Goal: Transaction & Acquisition: Subscribe to service/newsletter

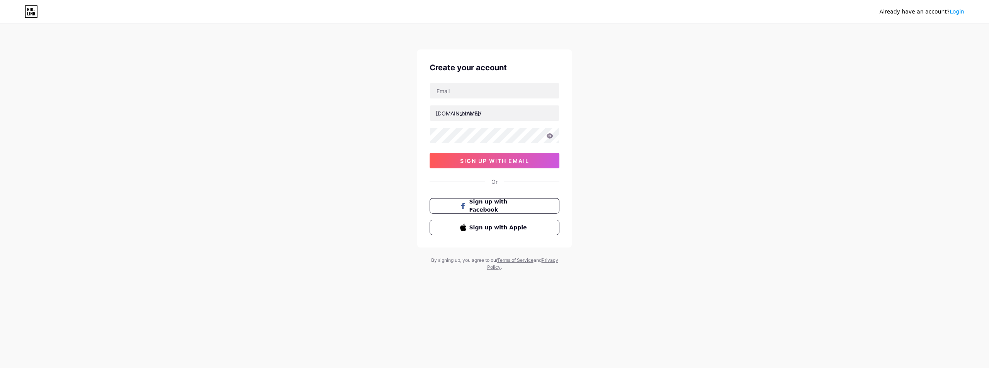
type input "[EMAIL_ADDRESS][DOMAIN_NAME]"
click at [472, 114] on input "text" at bounding box center [494, 113] width 129 height 15
paste input "vietnammovingz"
type input "vietnammovingz"
click at [486, 161] on span "sign up with email" at bounding box center [494, 161] width 69 height 7
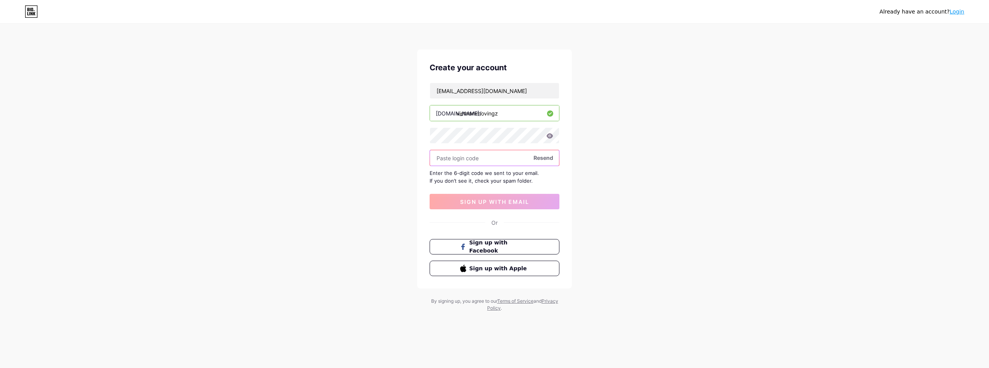
paste input "886326"
type input "886326"
click at [471, 199] on span "sign up with email" at bounding box center [494, 202] width 69 height 7
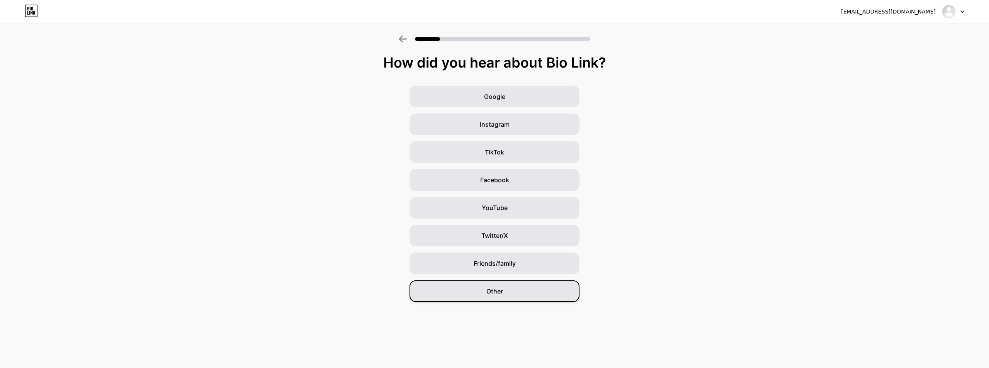
click at [502, 293] on span "Other" at bounding box center [495, 291] width 17 height 9
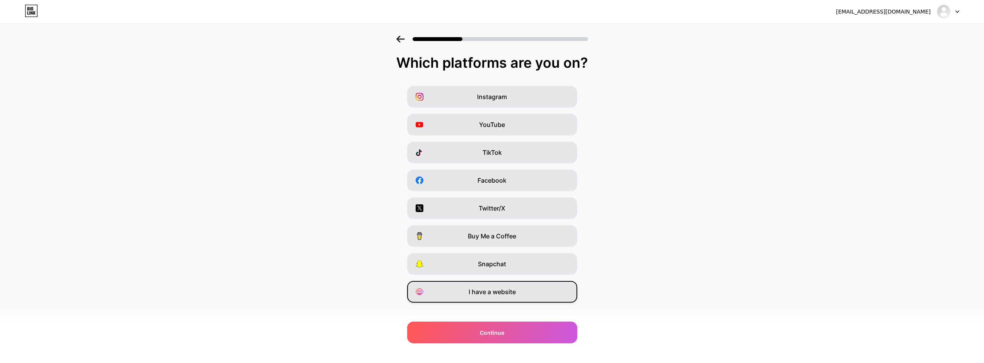
click at [515, 292] on span "I have a website" at bounding box center [491, 291] width 47 height 9
click at [509, 335] on div "Continue" at bounding box center [492, 332] width 170 height 22
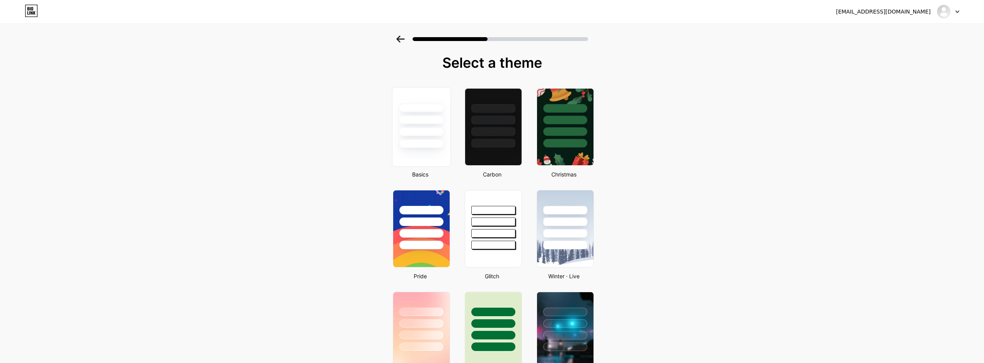
click at [440, 138] on div at bounding box center [421, 117] width 58 height 61
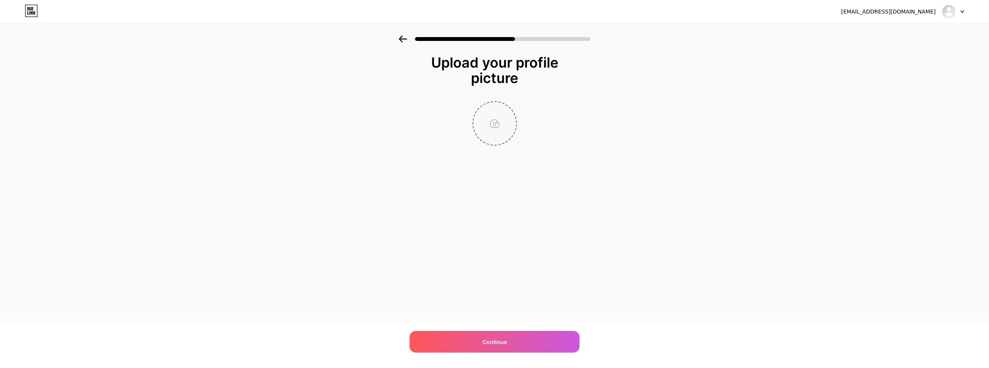
click at [499, 121] on input "file" at bounding box center [494, 123] width 43 height 43
type input "C:\fakepath\6c540dab-9885-4fc0-80bf-fe52c7739d66.jpg"
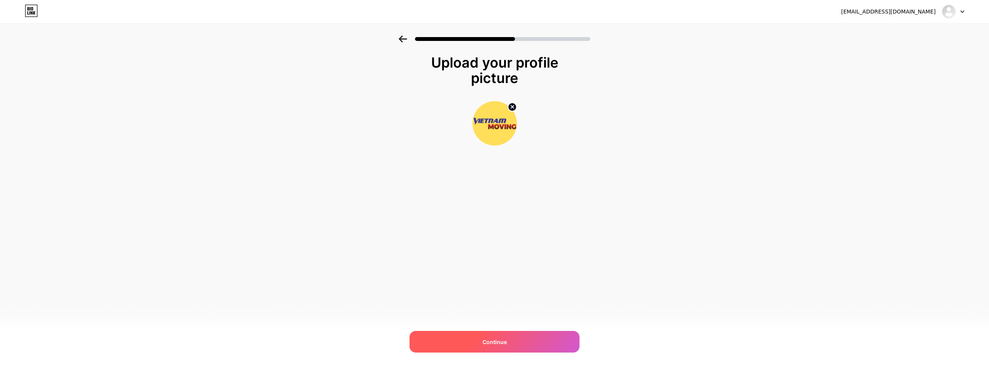
click at [509, 340] on div "Continue" at bounding box center [495, 342] width 170 height 22
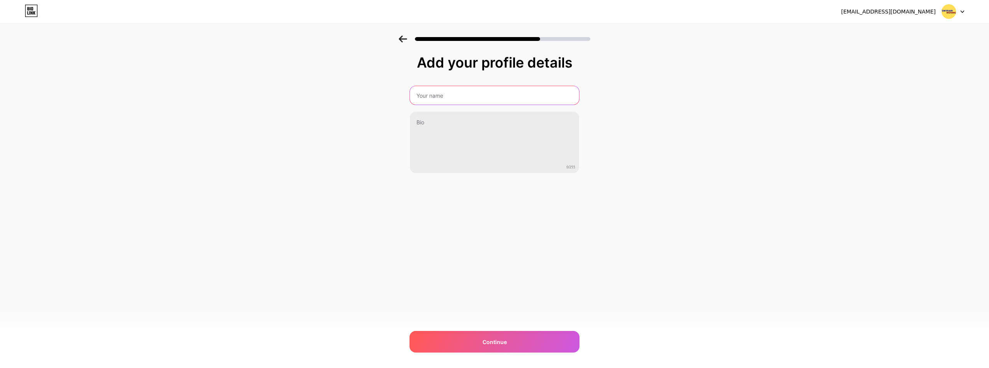
click at [477, 103] on input "text" at bounding box center [494, 95] width 169 height 19
type input "vietnammoving"
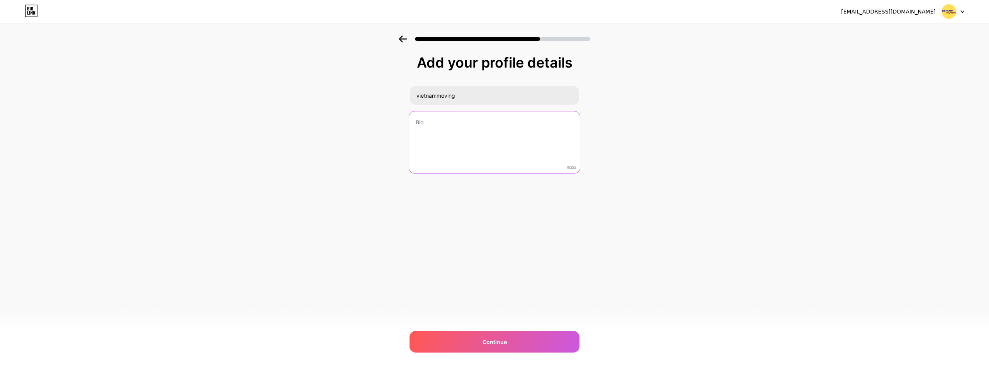
click at [434, 123] on textarea at bounding box center [494, 142] width 171 height 63
paste textarea "Vietnammoving tự [PERSON_NAME] ty hàng đầu [PERSON_NAME] vực vận chuyển nhà tại…"
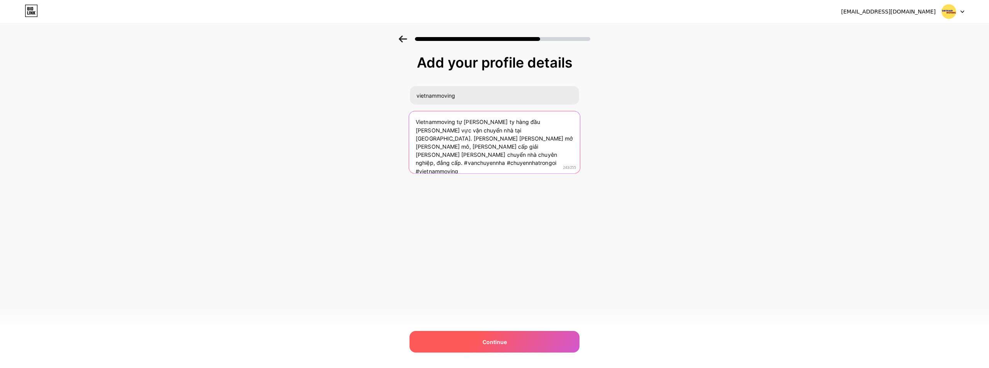
type textarea "Vietnammoving tự [PERSON_NAME] ty hàng đầu [PERSON_NAME] vực vận chuyển nhà tại…"
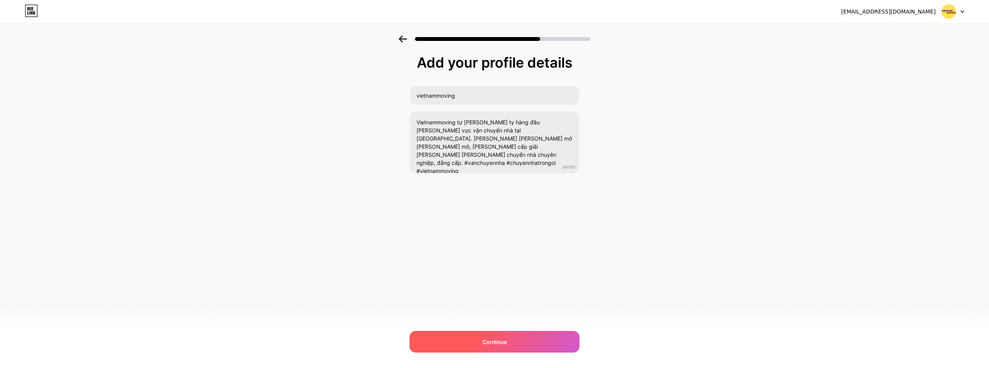
click at [516, 344] on div "Continue" at bounding box center [495, 342] width 170 height 22
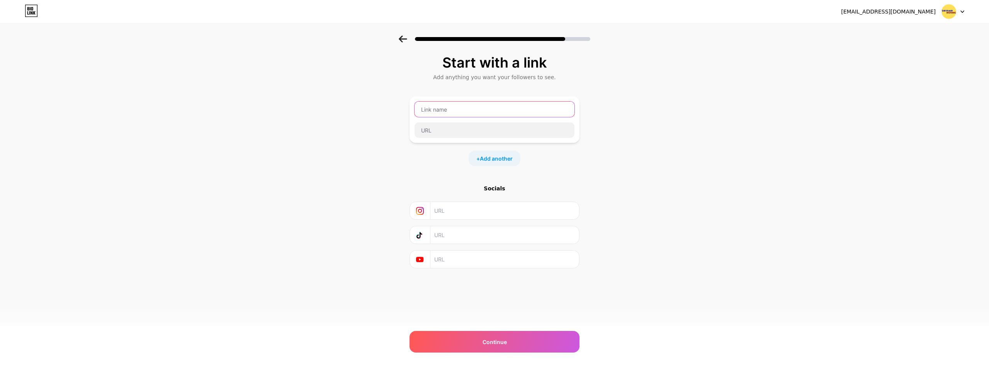
click at [458, 111] on input "text" at bounding box center [495, 109] width 160 height 15
paste input "[URL][DOMAIN_NAME]"
type input "[URL][DOMAIN_NAME]"
click at [461, 128] on input "text" at bounding box center [495, 130] width 160 height 15
paste input "[URL][DOMAIN_NAME]"
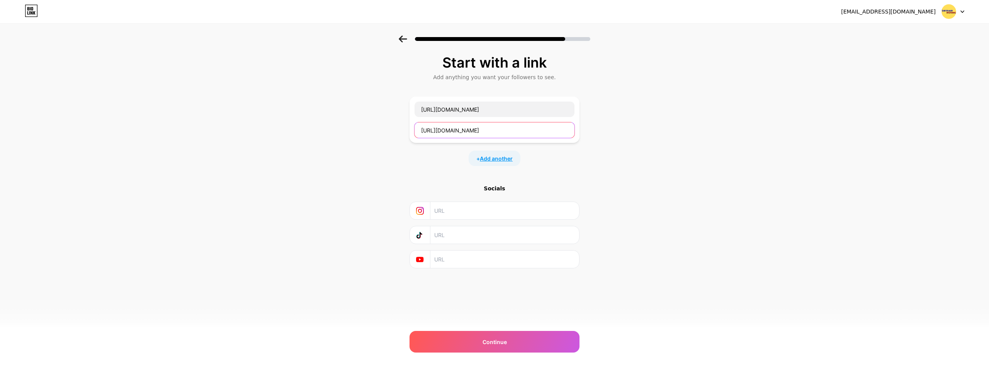
type input "[URL][DOMAIN_NAME]"
click at [491, 159] on span "Add another" at bounding box center [496, 159] width 33 height 8
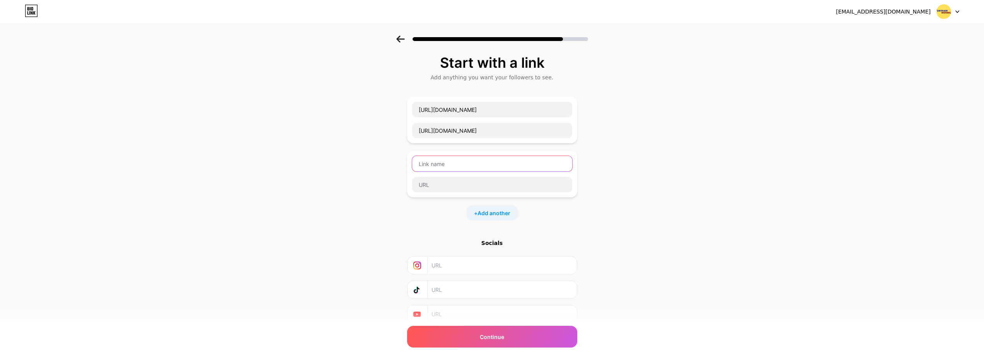
click at [487, 160] on input "text" at bounding box center [492, 163] width 160 height 15
paste input "[URL][DOMAIN_NAME]"
type input "[URL][DOMAIN_NAME]"
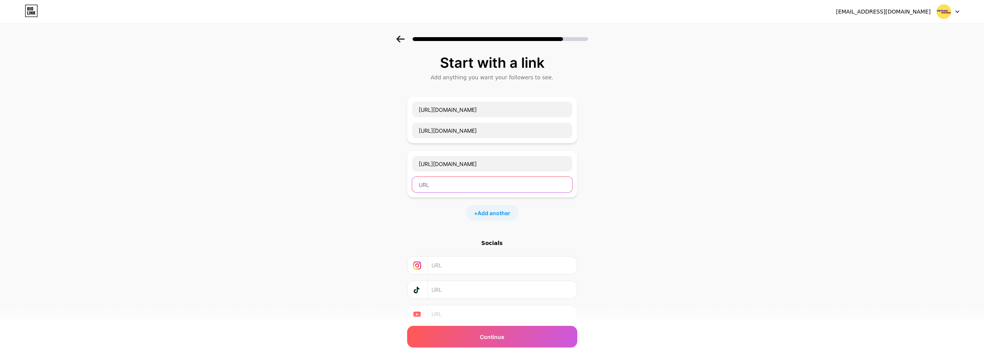
drag, startPoint x: 482, startPoint y: 182, endPoint x: 504, endPoint y: 201, distance: 28.3
click at [482, 183] on input "text" at bounding box center [492, 184] width 160 height 15
paste input "[URL][DOMAIN_NAME]"
type input "[URL][DOMAIN_NAME]"
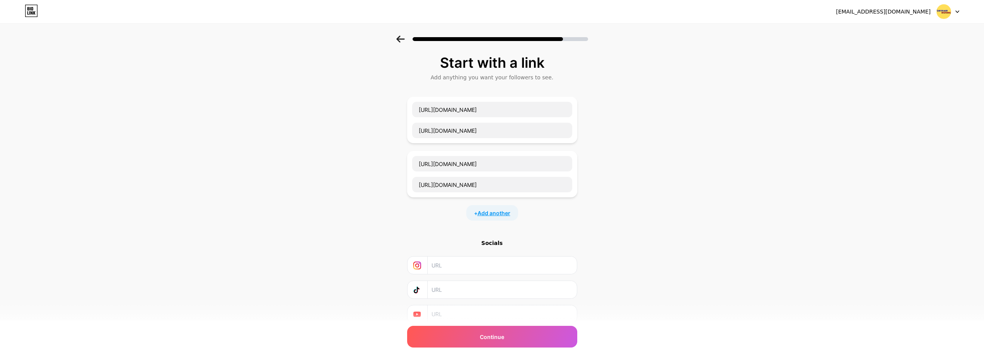
click at [503, 211] on span "Add another" at bounding box center [493, 213] width 33 height 8
click at [511, 218] on input "text" at bounding box center [492, 217] width 160 height 15
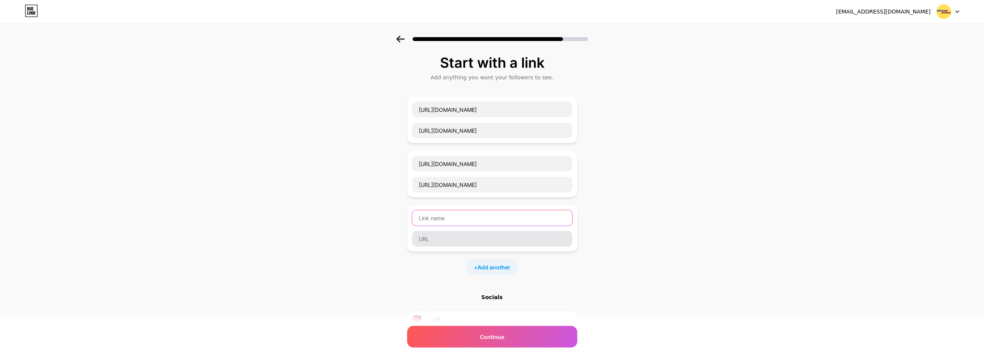
paste input "[URL][DOMAIN_NAME]"
type input "[URL][DOMAIN_NAME]"
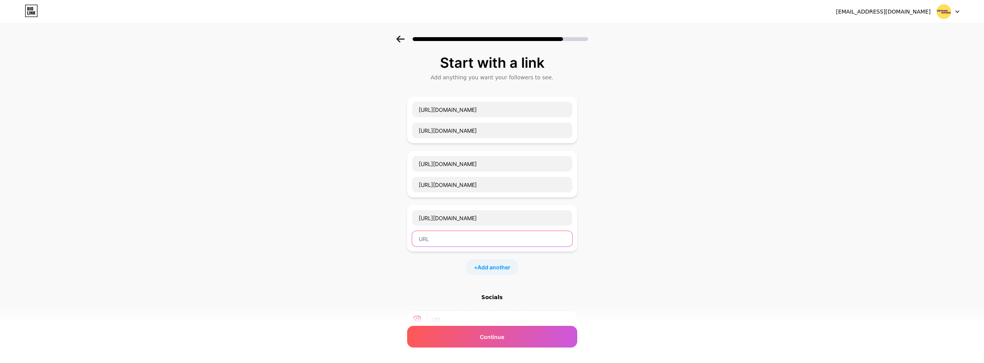
scroll to position [0, 0]
click at [499, 243] on input "text" at bounding box center [492, 238] width 160 height 15
paste input "[URL][DOMAIN_NAME]"
type input "[URL][DOMAIN_NAME]"
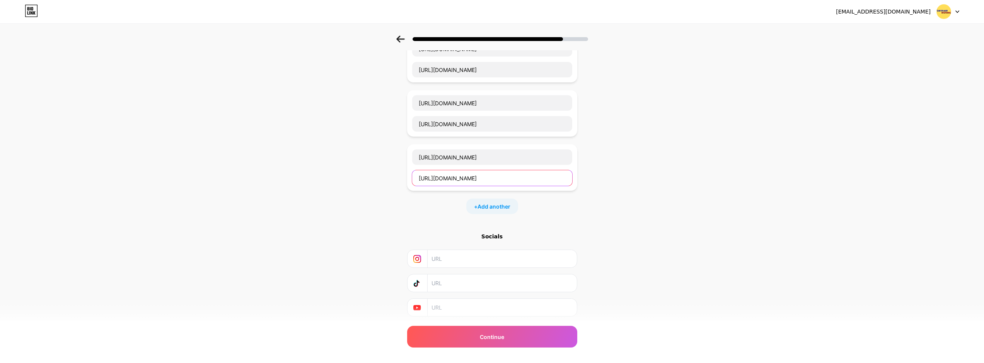
scroll to position [77, 0]
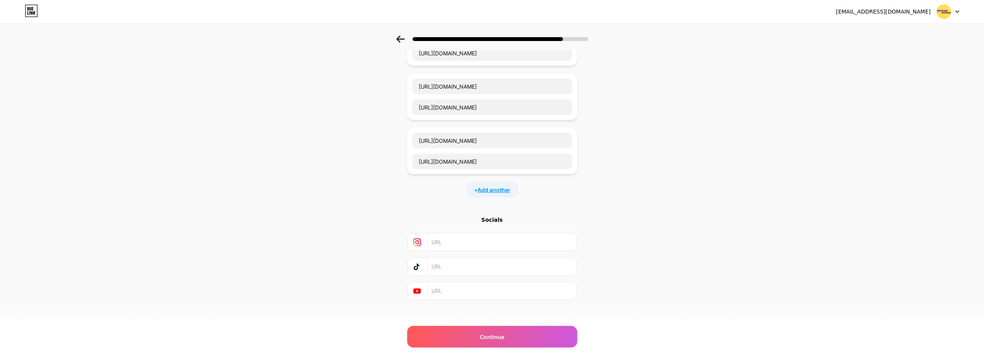
click at [506, 186] on span "Add another" at bounding box center [493, 190] width 33 height 8
click at [471, 196] on input "text" at bounding box center [492, 194] width 160 height 15
paste input "[URL][DOMAIN_NAME]"
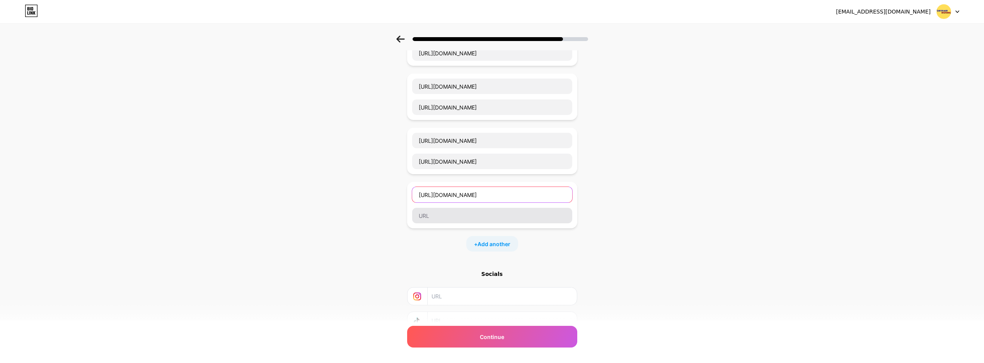
type input "[URL][DOMAIN_NAME]"
click at [460, 215] on input "text" at bounding box center [492, 215] width 160 height 15
paste input "[URL][DOMAIN_NAME]"
type input "[URL][DOMAIN_NAME]"
click at [499, 243] on span "Add another" at bounding box center [493, 244] width 33 height 8
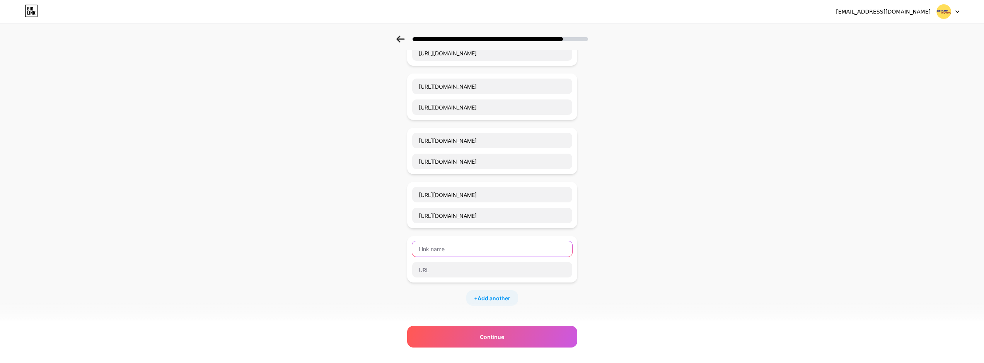
click at [468, 249] on input "text" at bounding box center [492, 248] width 160 height 15
paste input "[URL][DOMAIN_NAME]"
type input "[URL][DOMAIN_NAME]"
click at [463, 271] on input "text" at bounding box center [492, 269] width 160 height 15
paste input "[URL][DOMAIN_NAME]"
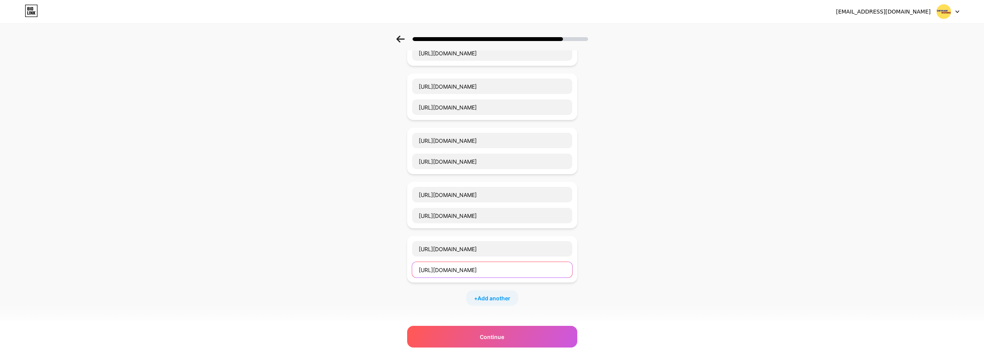
type input "[URL][DOMAIN_NAME]"
click at [493, 296] on span "Add another" at bounding box center [493, 298] width 33 height 8
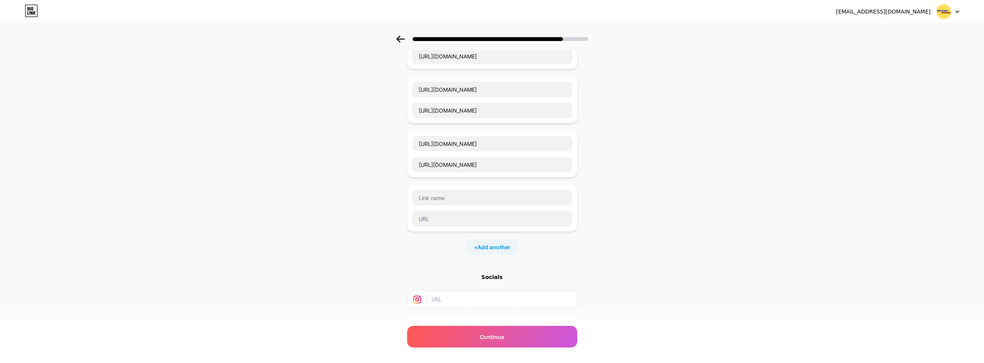
scroll to position [193, 0]
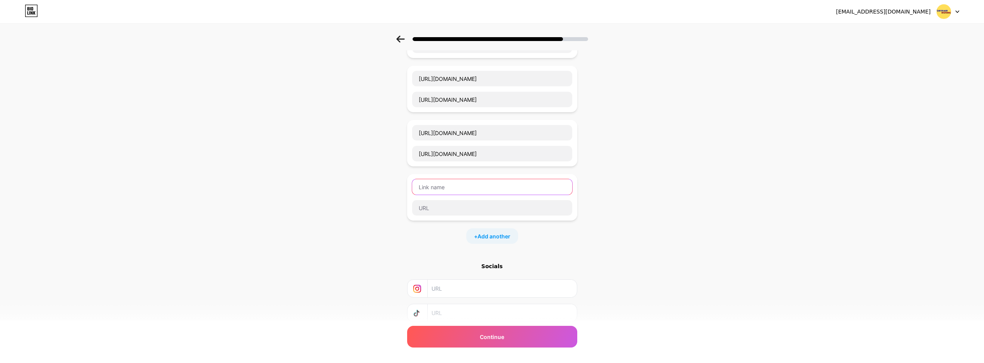
click at [453, 188] on input "text" at bounding box center [492, 186] width 160 height 15
paste input "[URL][DOMAIN_NAME]"
type input "[URL][DOMAIN_NAME]"
click at [449, 208] on input "text" at bounding box center [492, 207] width 160 height 15
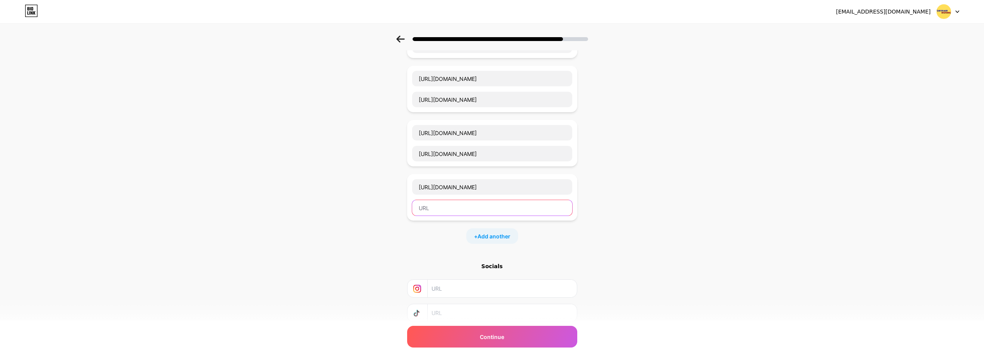
paste input "[URL][DOMAIN_NAME]"
type input "[URL][DOMAIN_NAME]"
click at [649, 191] on div "Start with a link Add anything you want your followers to see. [URL][DOMAIN_NAM…" at bounding box center [492, 113] width 984 height 542
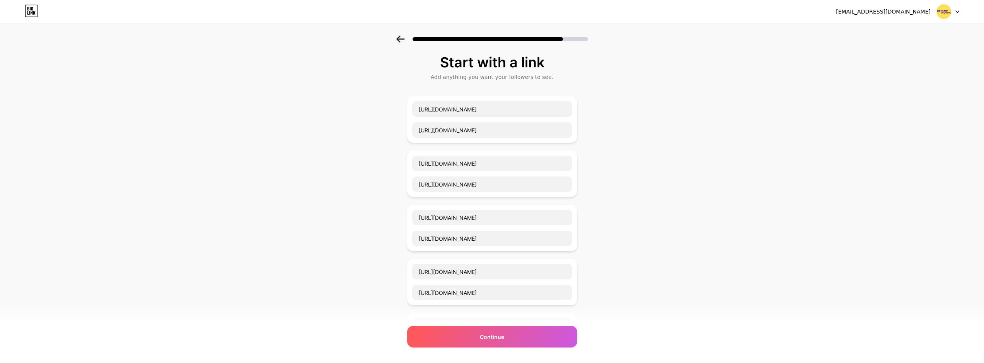
scroll to position [0, 0]
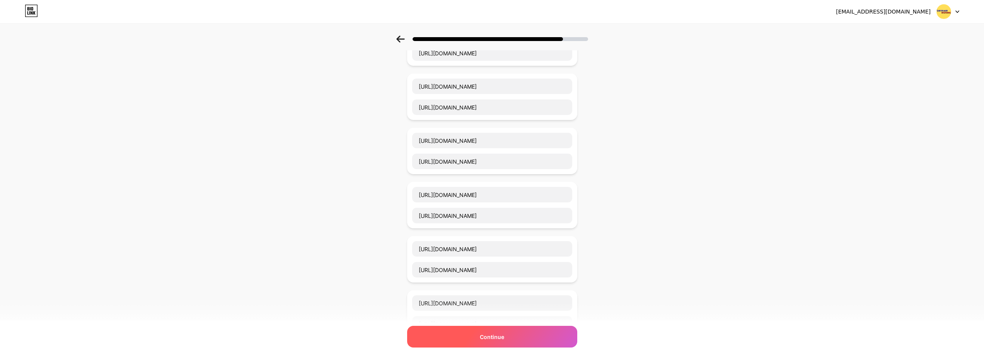
click at [511, 330] on div "Continue" at bounding box center [492, 336] width 170 height 22
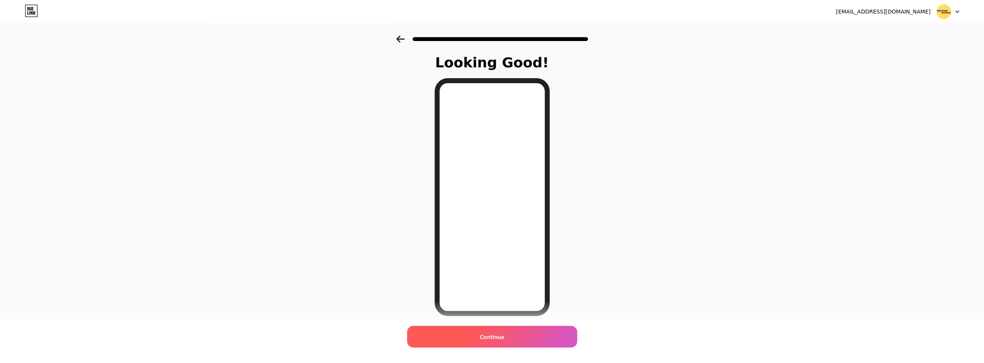
click at [513, 342] on div "Continue" at bounding box center [492, 336] width 170 height 22
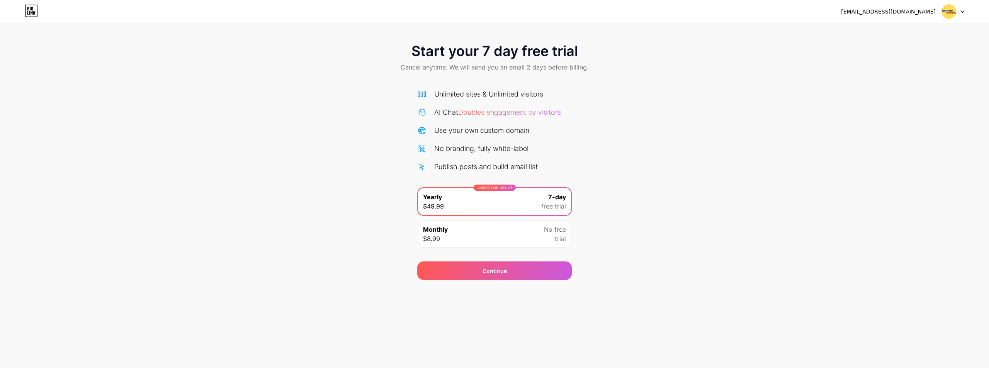
click at [543, 233] on div "Monthly $8.99 No free trial" at bounding box center [494, 234] width 153 height 27
click at [868, 166] on div "Start your 7 day free trial Cancel anytime. We will send you an email 2 days be…" at bounding box center [494, 158] width 989 height 245
click at [944, 12] on img at bounding box center [949, 11] width 15 height 15
click at [649, 185] on div "Start your 7 day free trial Cancel anytime. We will send you an email 2 days be…" at bounding box center [494, 158] width 989 height 245
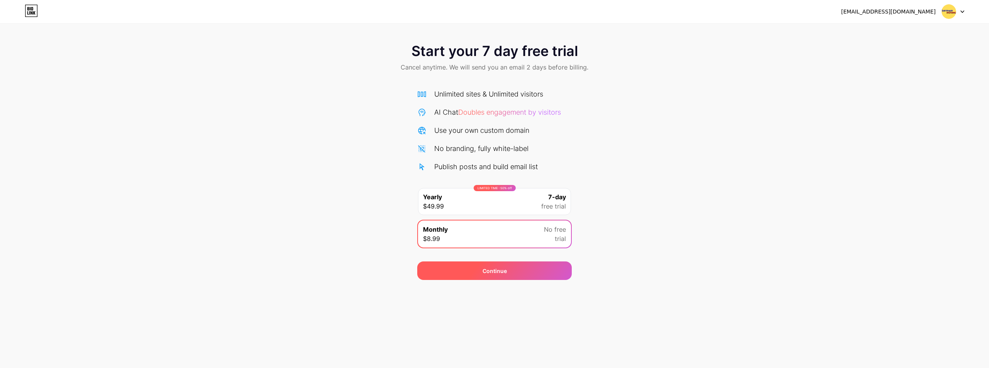
click at [520, 266] on div "Continue" at bounding box center [494, 271] width 155 height 19
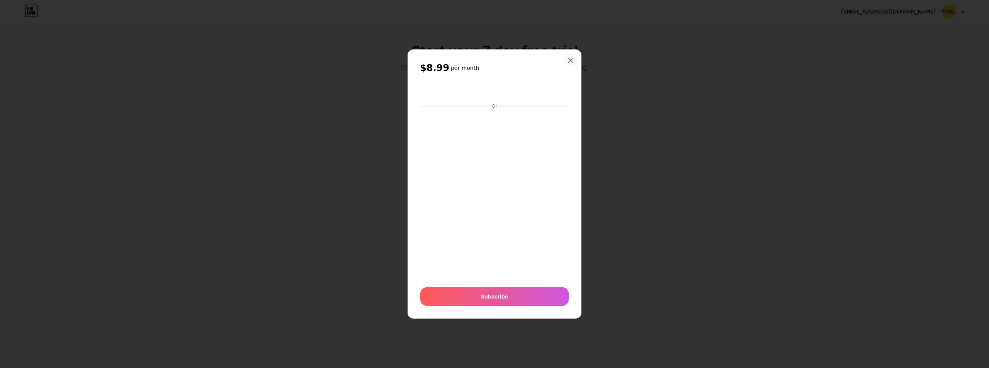
click at [569, 55] on div at bounding box center [571, 60] width 14 height 14
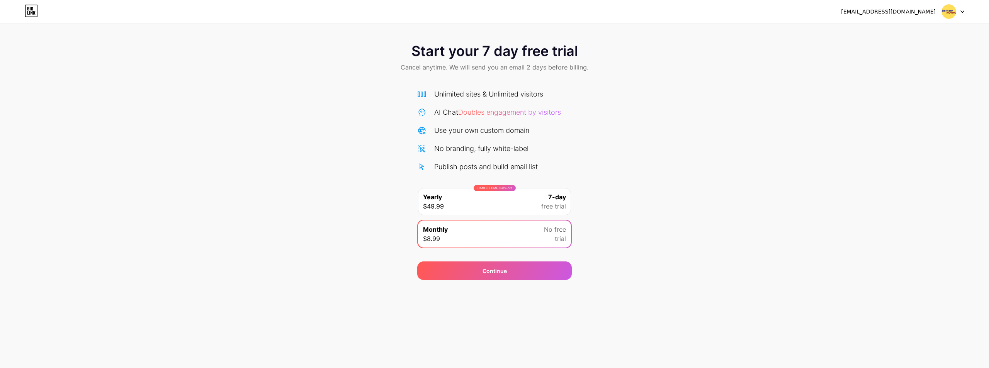
click at [453, 53] on span "Start your 7 day free trial" at bounding box center [495, 50] width 167 height 15
click at [27, 8] on icon at bounding box center [31, 11] width 13 height 12
click at [506, 112] on span "Doubles engagement by visitors" at bounding box center [509, 112] width 103 height 8
click at [515, 150] on div "No branding, fully white-label" at bounding box center [481, 148] width 94 height 10
